Goal: Task Accomplishment & Management: Manage account settings

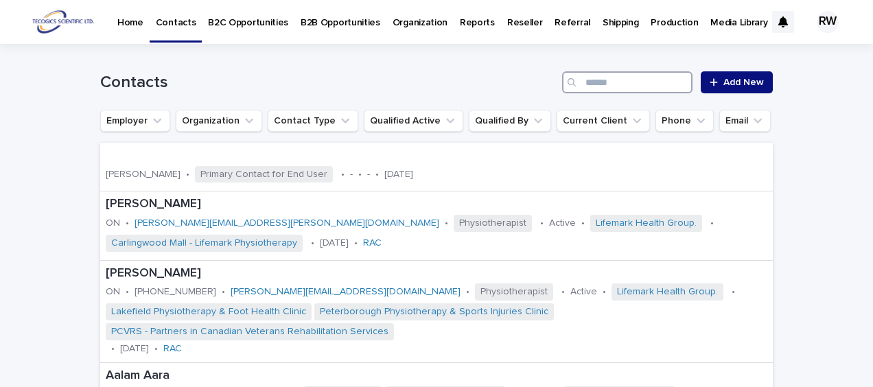
paste input "**********"
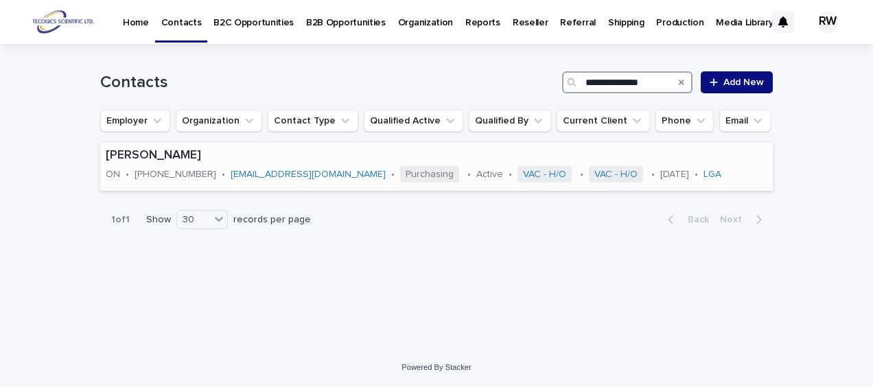
type input "**********"
click at [744, 179] on div "[PERSON_NAME] ON • [PHONE_NUMBER] • [EMAIL_ADDRESS][DOMAIN_NAME] • Purchasing •…" at bounding box center [436, 167] width 673 height 48
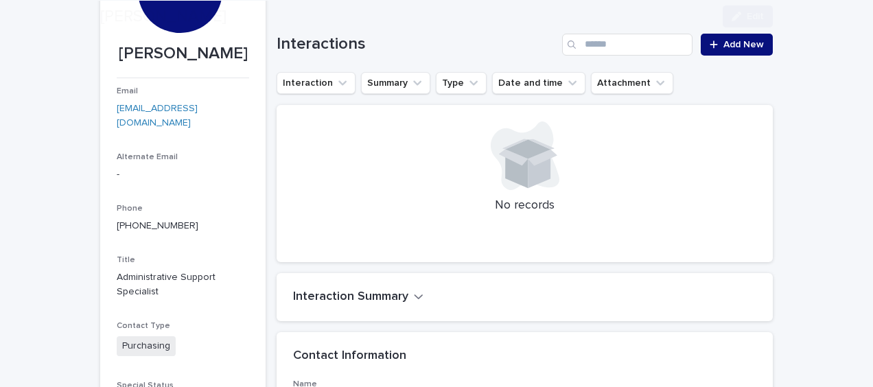
scroll to position [206, 0]
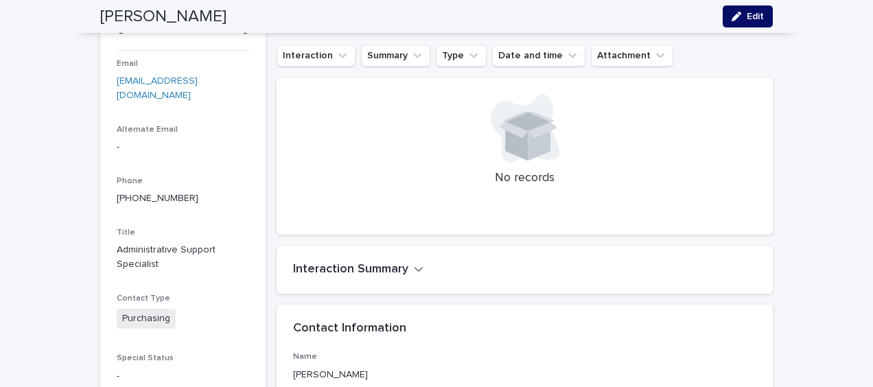
click at [750, 14] on span "Edit" at bounding box center [755, 17] width 17 height 10
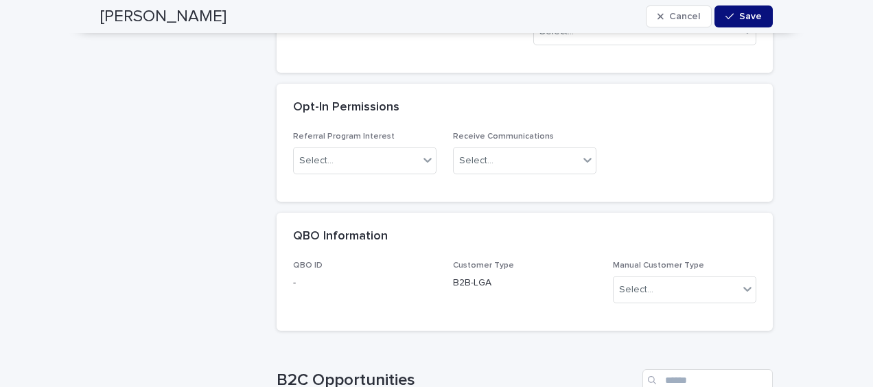
scroll to position [2472, 0]
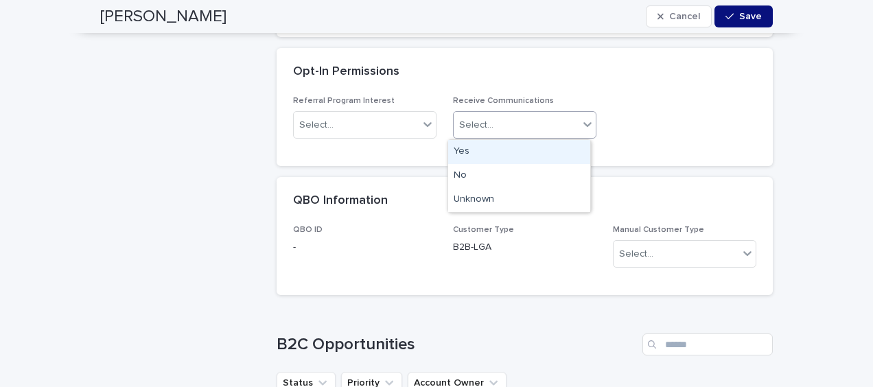
click at [527, 129] on div "Select..." at bounding box center [516, 125] width 125 height 23
click at [520, 152] on div "Yes" at bounding box center [519, 152] width 142 height 24
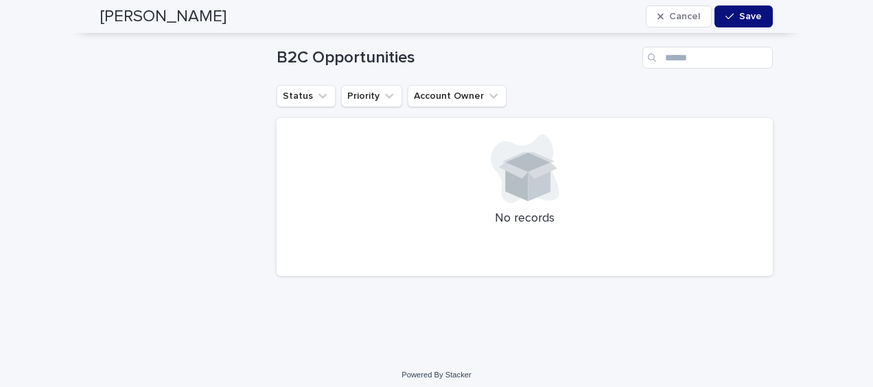
scroll to position [2766, 0]
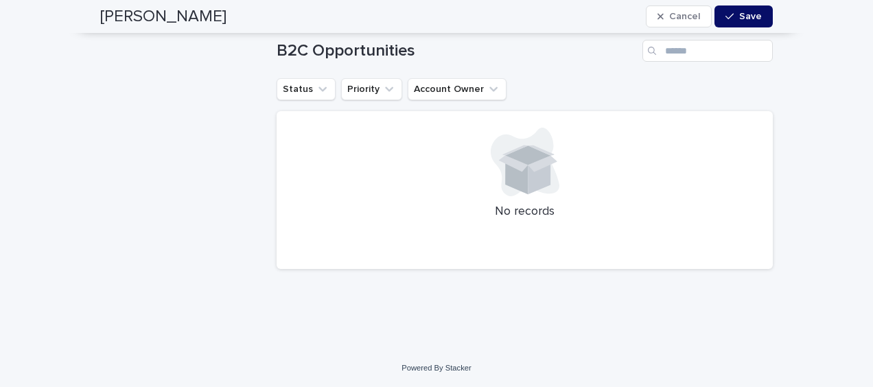
click at [739, 18] on span "Save" at bounding box center [750, 17] width 23 height 10
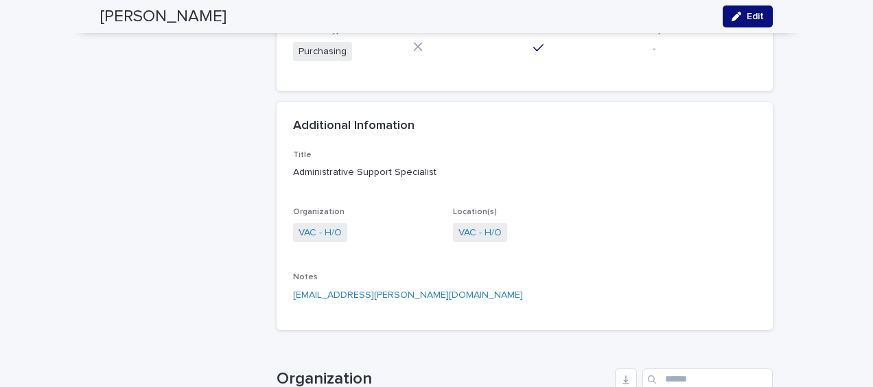
scroll to position [1373, 0]
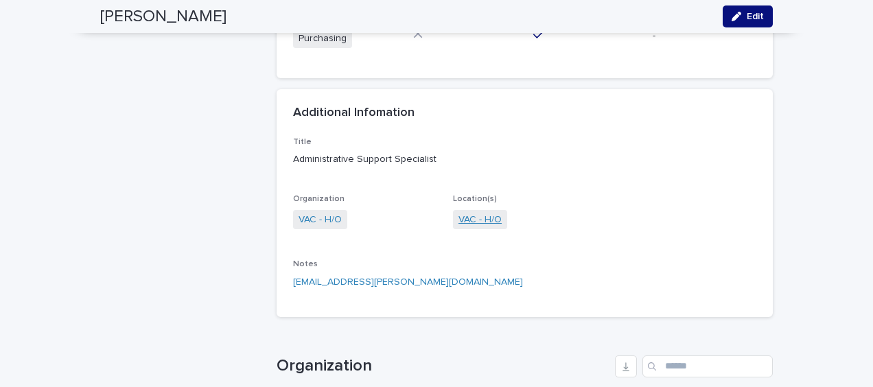
click at [485, 218] on link "VAC - H/O" at bounding box center [480, 220] width 43 height 14
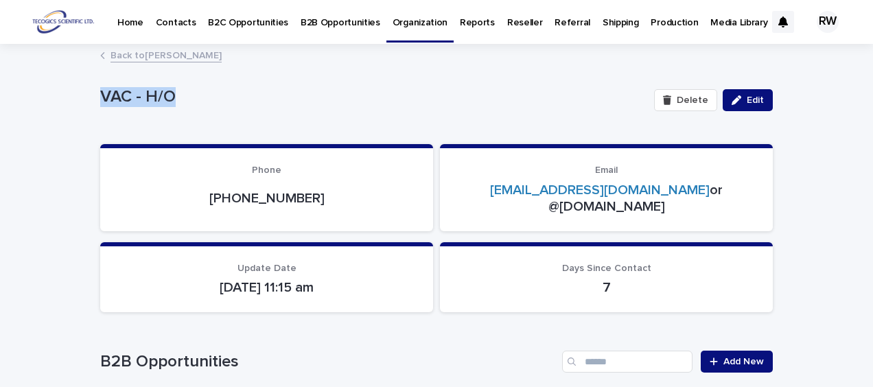
drag, startPoint x: 93, startPoint y: 91, endPoint x: 184, endPoint y: 102, distance: 91.2
drag, startPoint x: 184, startPoint y: 102, endPoint x: 152, endPoint y: 89, distance: 34.2
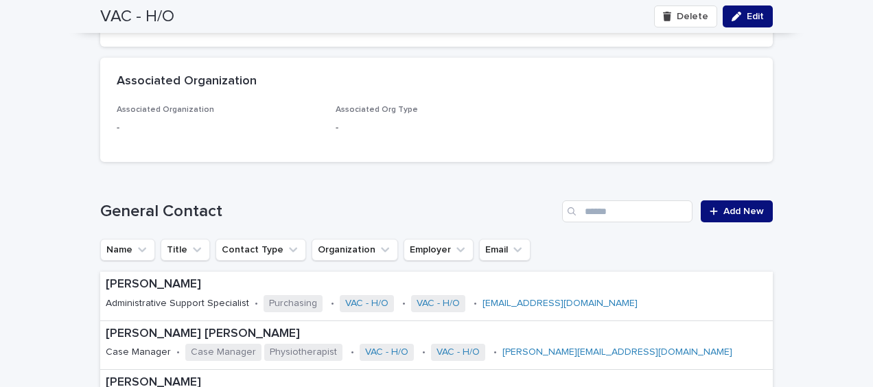
scroll to position [1717, 0]
